Goal: Task Accomplishment & Management: Use online tool/utility

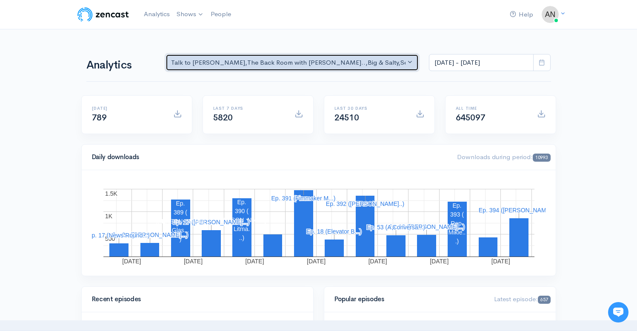
click at [334, 64] on div "Talk to [PERSON_NAME] , The Back Room with [PERSON_NAME].. , Big & Salty , Seri…" at bounding box center [288, 63] width 235 height 10
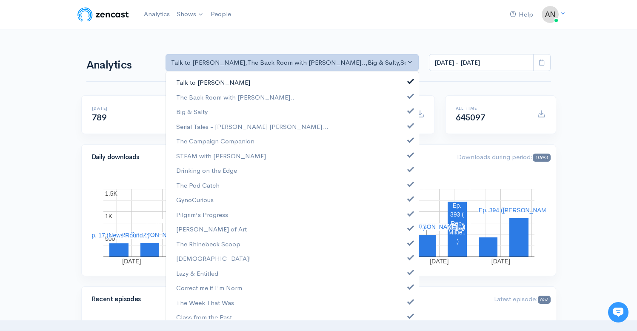
click at [400, 79] on link "Talk to [PERSON_NAME]" at bounding box center [292, 82] width 253 height 15
select select "10316"
click at [409, 113] on span at bounding box center [410, 109] width 3 height 6
click at [409, 127] on span at bounding box center [410, 124] width 3 height 6
click at [404, 144] on link "The Campaign Companion" at bounding box center [292, 141] width 253 height 15
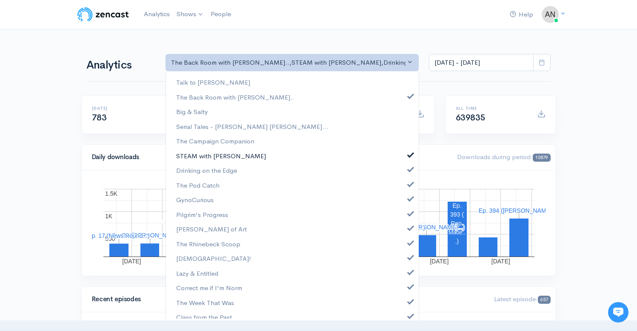
click at [409, 156] on span at bounding box center [410, 154] width 3 height 6
click at [404, 174] on link "Drinking on the Edge" at bounding box center [292, 170] width 253 height 15
click at [409, 186] on span at bounding box center [410, 183] width 3 height 6
click at [409, 199] on span at bounding box center [410, 197] width 3 height 6
click at [409, 213] on span at bounding box center [410, 212] width 3 height 6
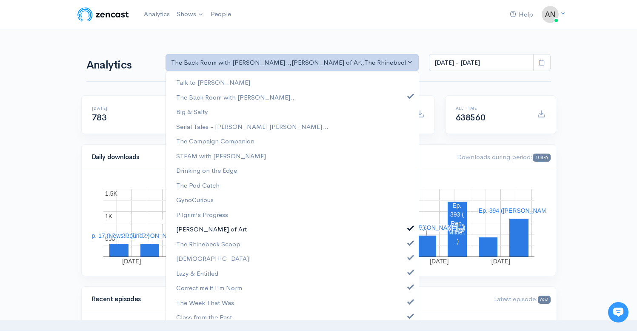
click at [409, 225] on span at bounding box center [410, 227] width 3 height 6
click at [409, 244] on span at bounding box center [410, 242] width 3 height 6
click at [409, 254] on span at bounding box center [410, 256] width 3 height 6
click at [409, 274] on span at bounding box center [410, 271] width 3 height 6
click at [409, 286] on span at bounding box center [410, 285] width 3 height 6
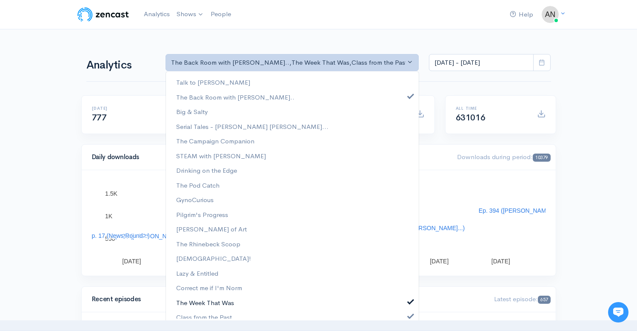
click at [409, 304] on span at bounding box center [410, 300] width 3 height 6
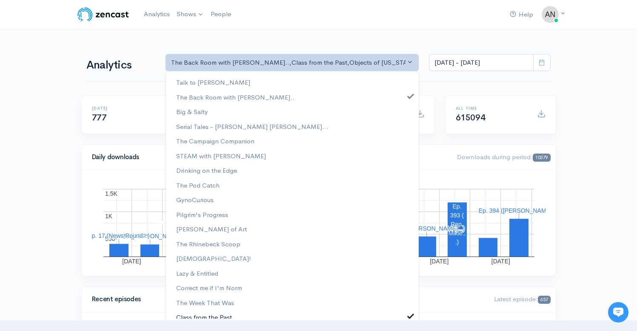
click at [409, 312] on span at bounding box center [410, 315] width 3 height 6
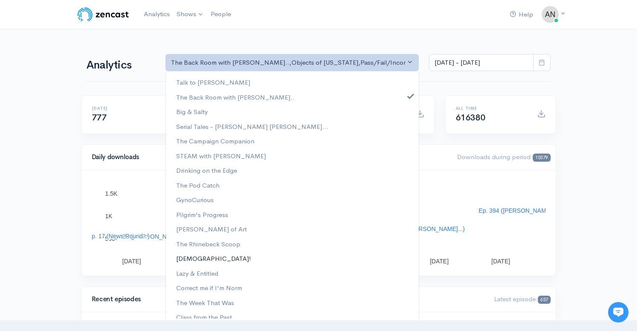
scroll to position [109, 0]
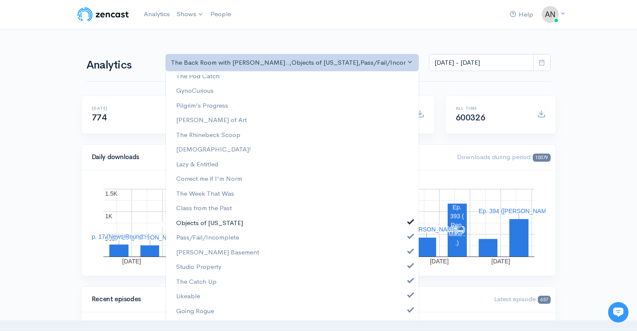
click at [409, 220] on span at bounding box center [410, 221] width 3 height 6
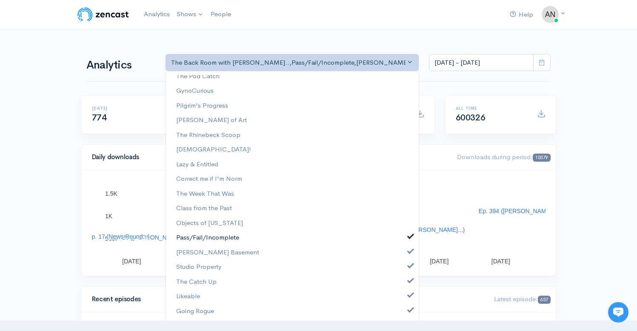
click at [409, 237] on span at bounding box center [410, 235] width 3 height 6
click at [409, 249] on span at bounding box center [410, 250] width 3 height 6
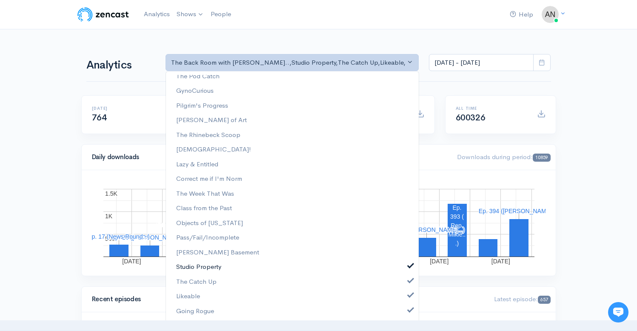
click at [404, 270] on link "Studio Property" at bounding box center [292, 267] width 253 height 15
click at [409, 282] on span at bounding box center [410, 280] width 3 height 6
click at [409, 296] on span at bounding box center [410, 294] width 3 height 6
click at [409, 312] on span at bounding box center [410, 309] width 3 height 6
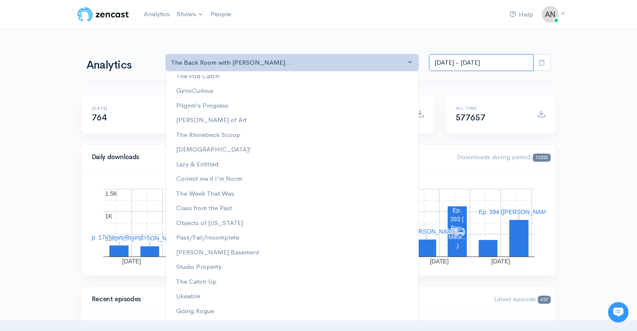
click at [477, 57] on input "[DATE] - [DATE]" at bounding box center [481, 62] width 105 height 17
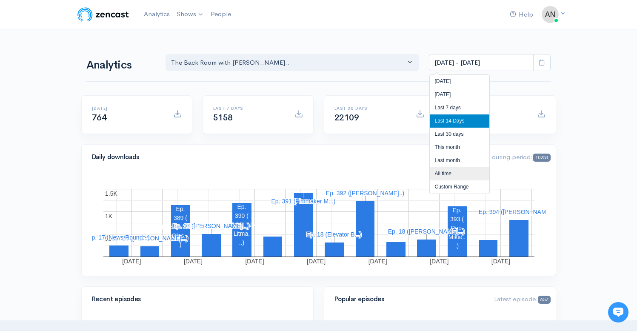
click at [448, 174] on li "All time" at bounding box center [460, 173] width 60 height 13
type input "[DATE] - [DATE]"
